Goal: Task Accomplishment & Management: Complete application form

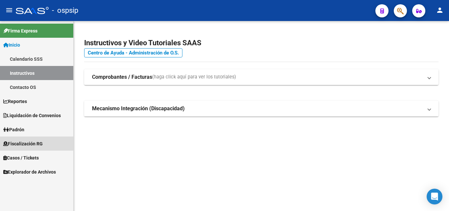
click at [29, 142] on span "Fiscalización RG" at bounding box center [22, 143] width 39 height 7
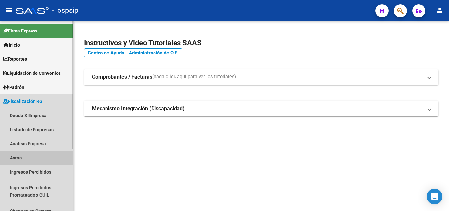
click at [20, 156] on link "Actas" at bounding box center [36, 158] width 73 height 14
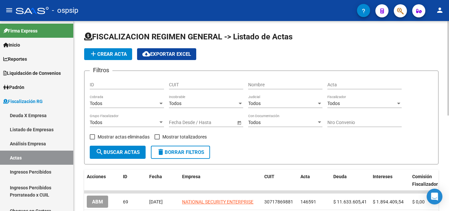
click at [261, 82] on div "Nombre" at bounding box center [285, 82] width 74 height 13
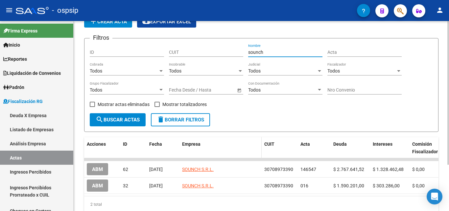
scroll to position [34, 0]
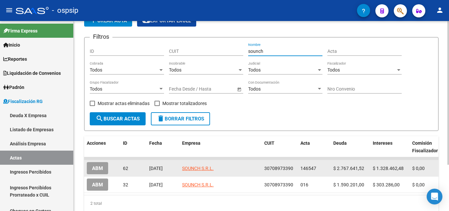
type input "sounch"
click at [105, 169] on button "ABM" at bounding box center [97, 168] width 21 height 12
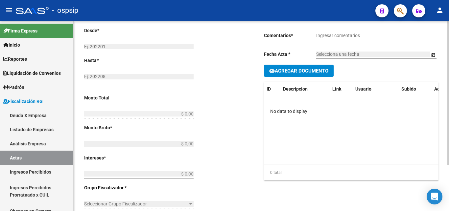
type input "202309"
type input "202410"
type input "$ 4.096.104,00"
type input "$ 2.767.641,52"
type input "$ 1.328.462,48"
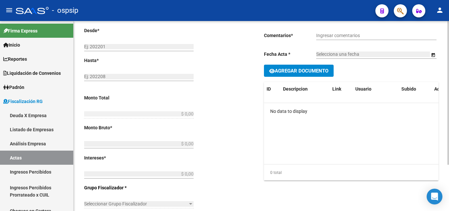
type input "146547"
type input "5011O"
checkbox input "true"
type input "Período REAL: 10/2022 a 10/2024 (el sistema no me deja cargarlo porque existe u…"
type input "[DATE]"
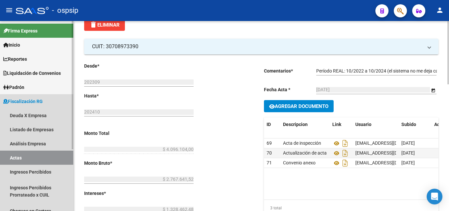
click at [33, 156] on link "Actas" at bounding box center [36, 158] width 73 height 14
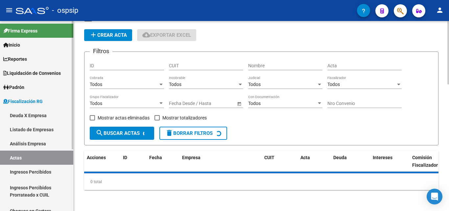
scroll to position [19, 0]
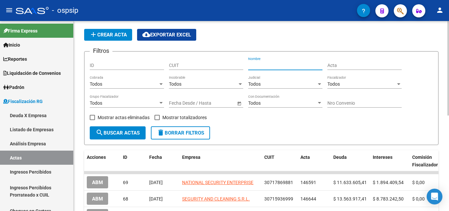
click at [257, 65] on input "Nombre" at bounding box center [285, 66] width 74 height 6
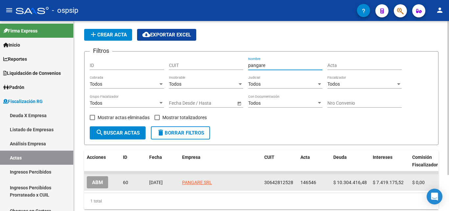
type input "pangare"
click at [100, 184] on span "ABM" at bounding box center [97, 183] width 11 height 6
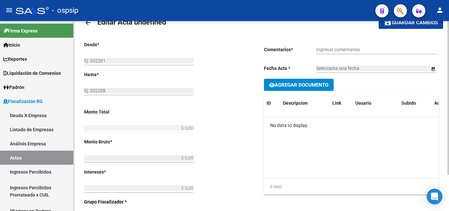
type input "202209"
type input "202410"
type input "$ 17.723.592,00"
type input "$ 10.304.416,48"
type input "$ 7.419.175,52"
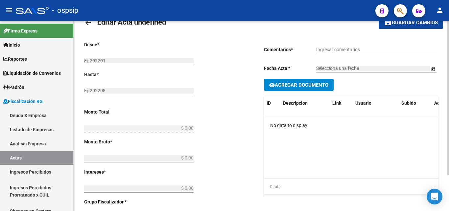
type input "146546"
type input "5012O"
checkbox input "true"
type input "Leg. 80021. Convenio 18 cuotas de $984.644,00 cada una 1er vto [DATE]."
type input "[DATE]"
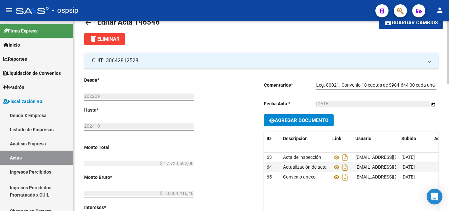
scroll to position [53, 0]
